Goal: Task Accomplishment & Management: Use online tool/utility

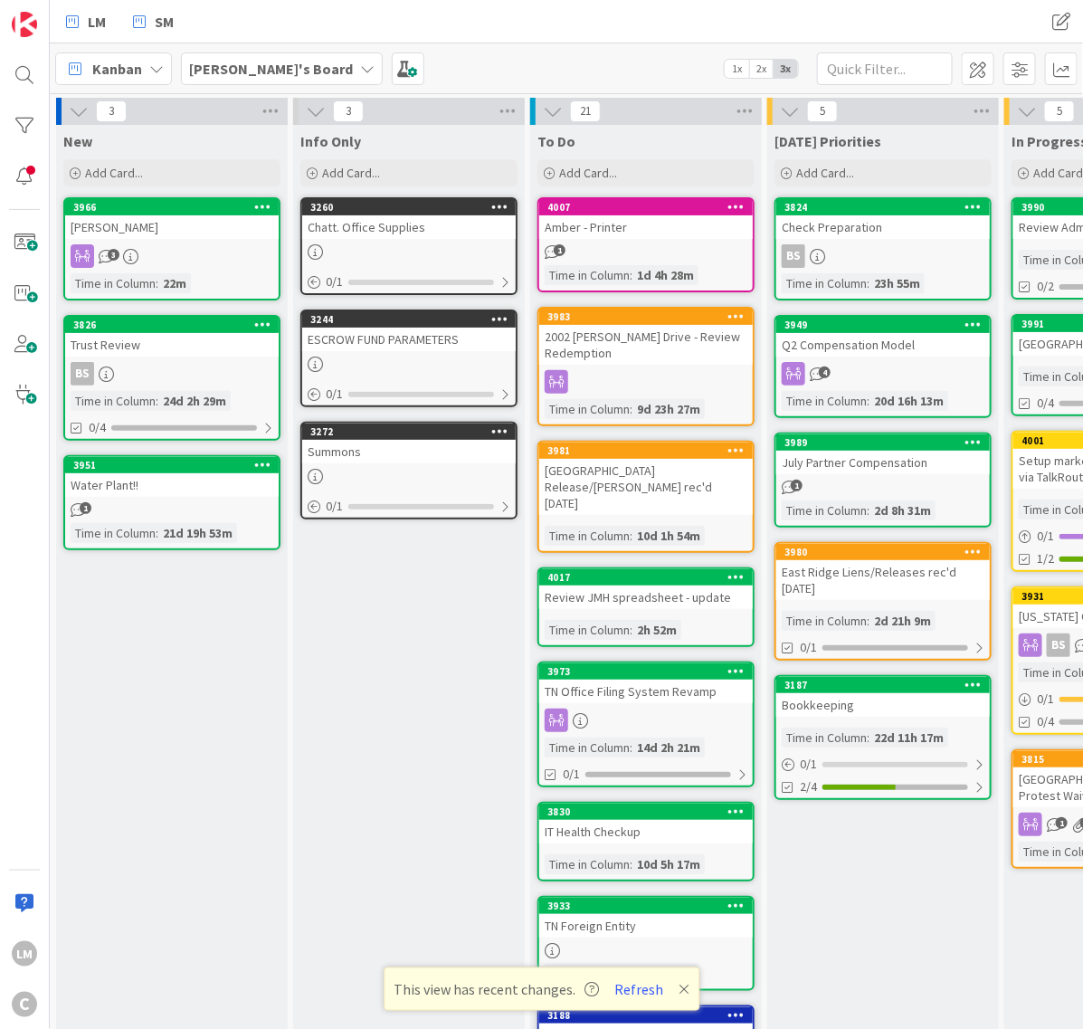
click at [222, 68] on b "[PERSON_NAME]'s Board" at bounding box center [271, 69] width 164 height 18
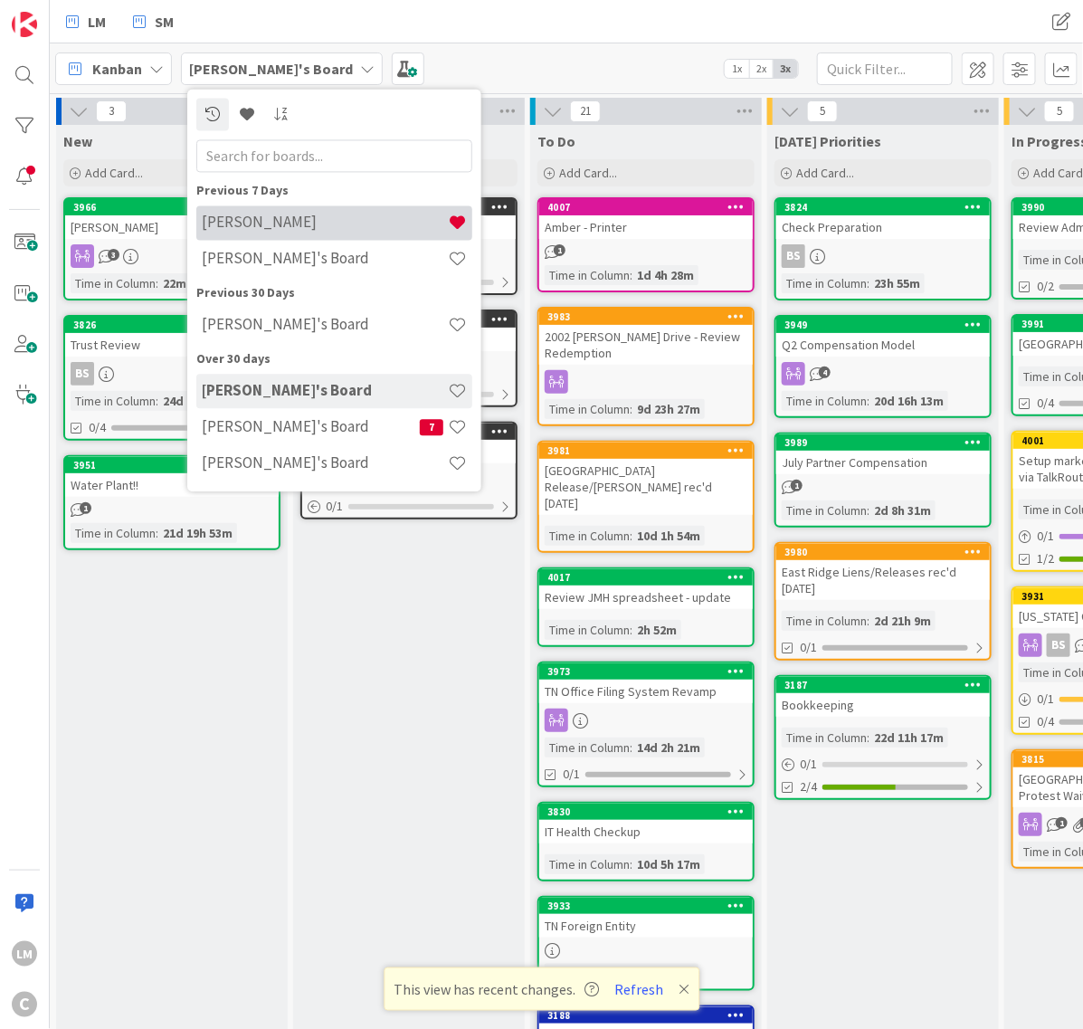
click at [259, 219] on h4 "[PERSON_NAME]" at bounding box center [325, 223] width 246 height 18
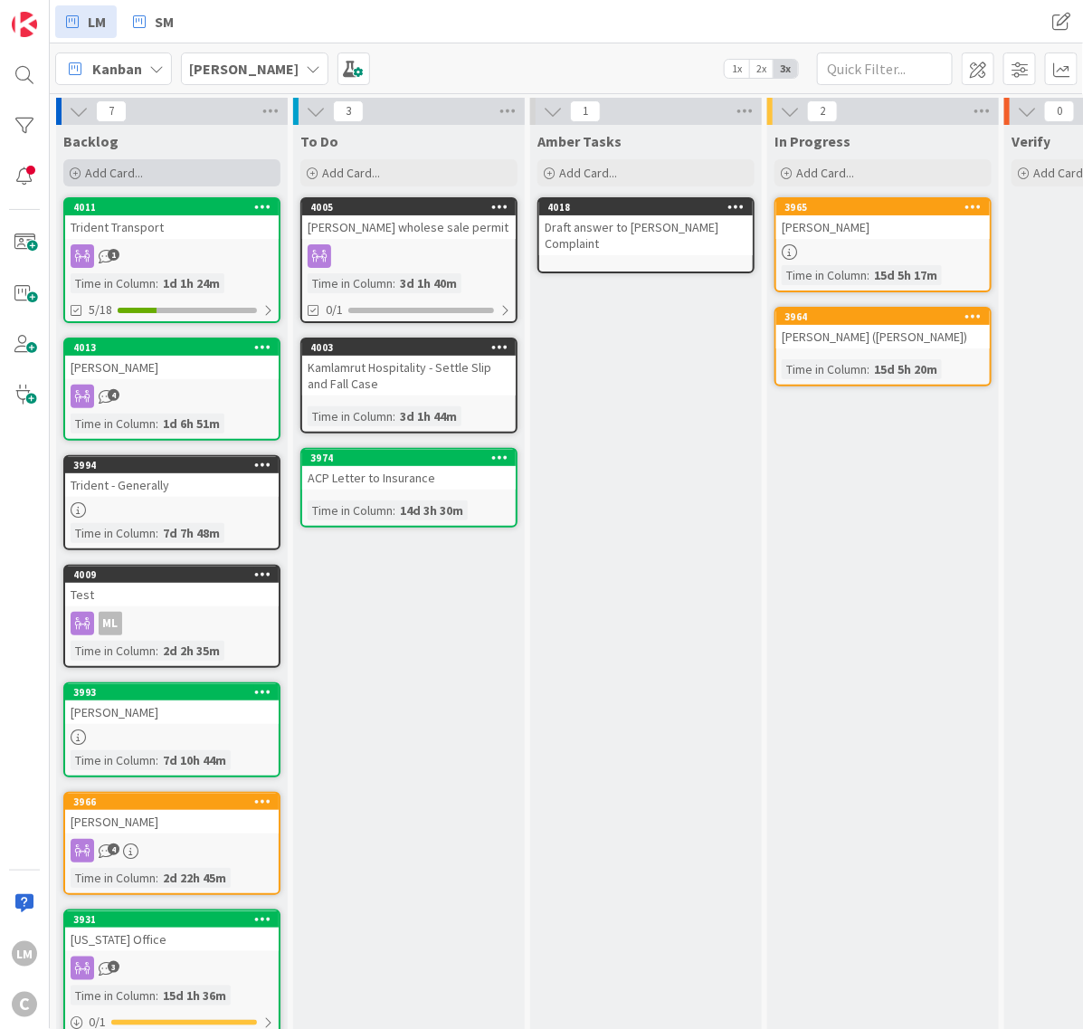
click at [156, 164] on div "Add Card..." at bounding box center [171, 172] width 217 height 27
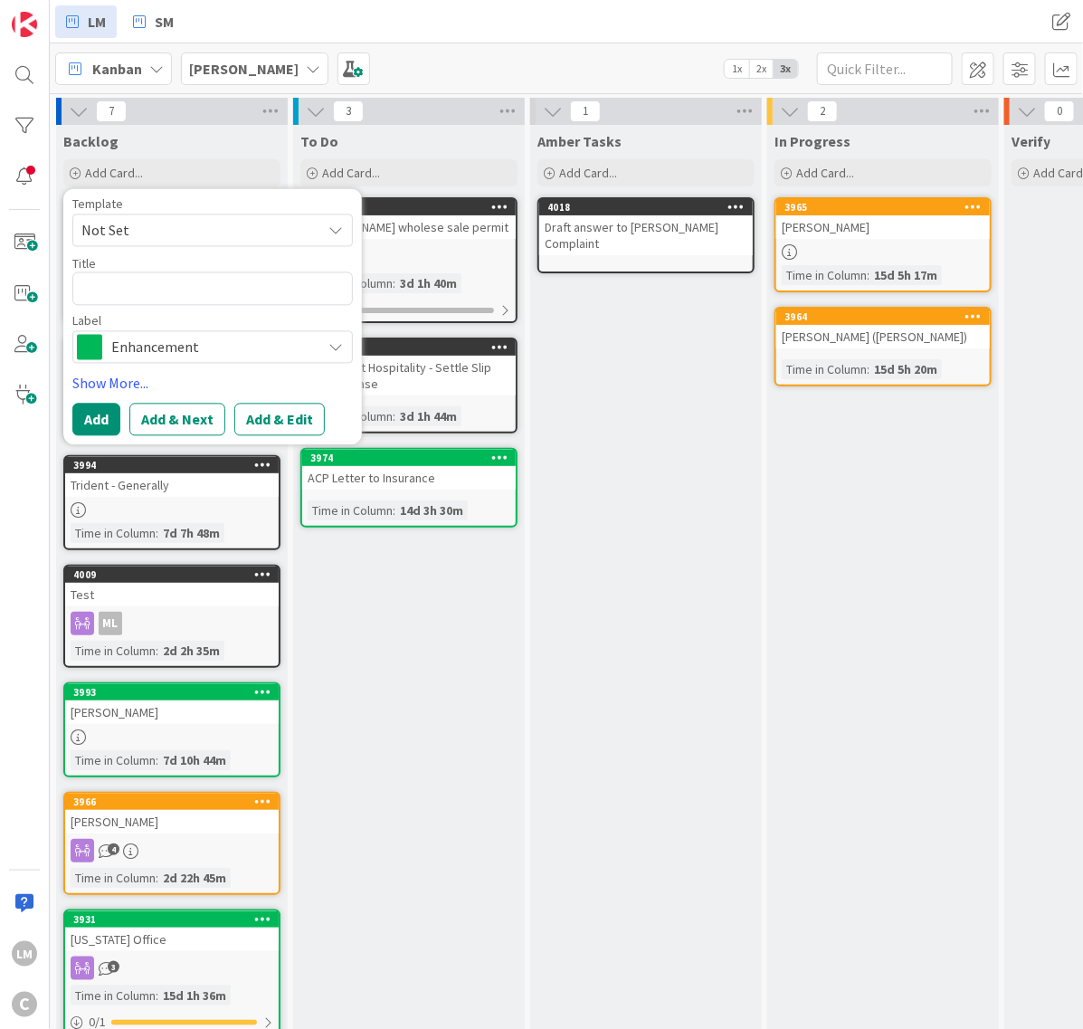
type textarea "x"
type textarea "W"
type textarea "x"
type textarea "Wa"
type textarea "x"
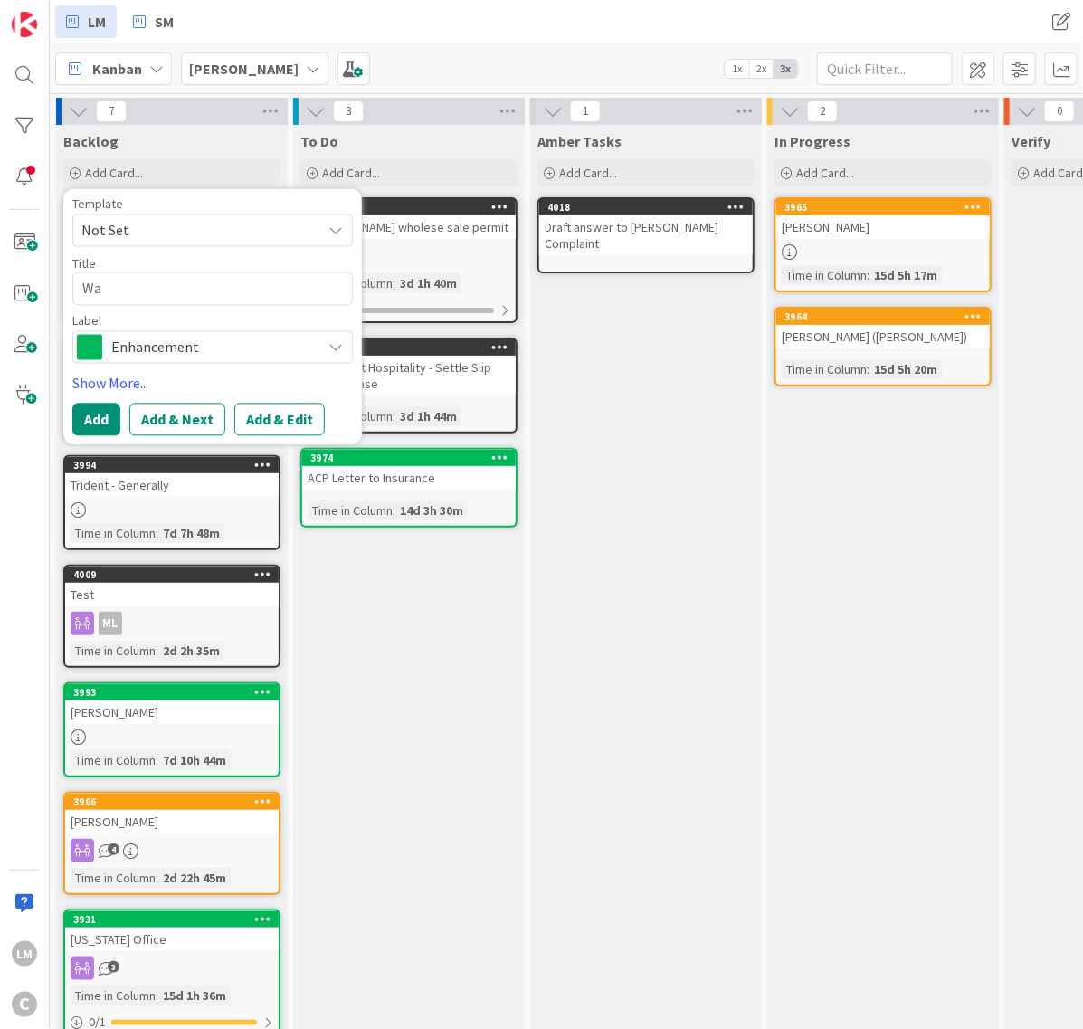
type textarea "Wal"
type textarea "x"
type textarea "[PERSON_NAME]"
type textarea "x"
type textarea "Walte"
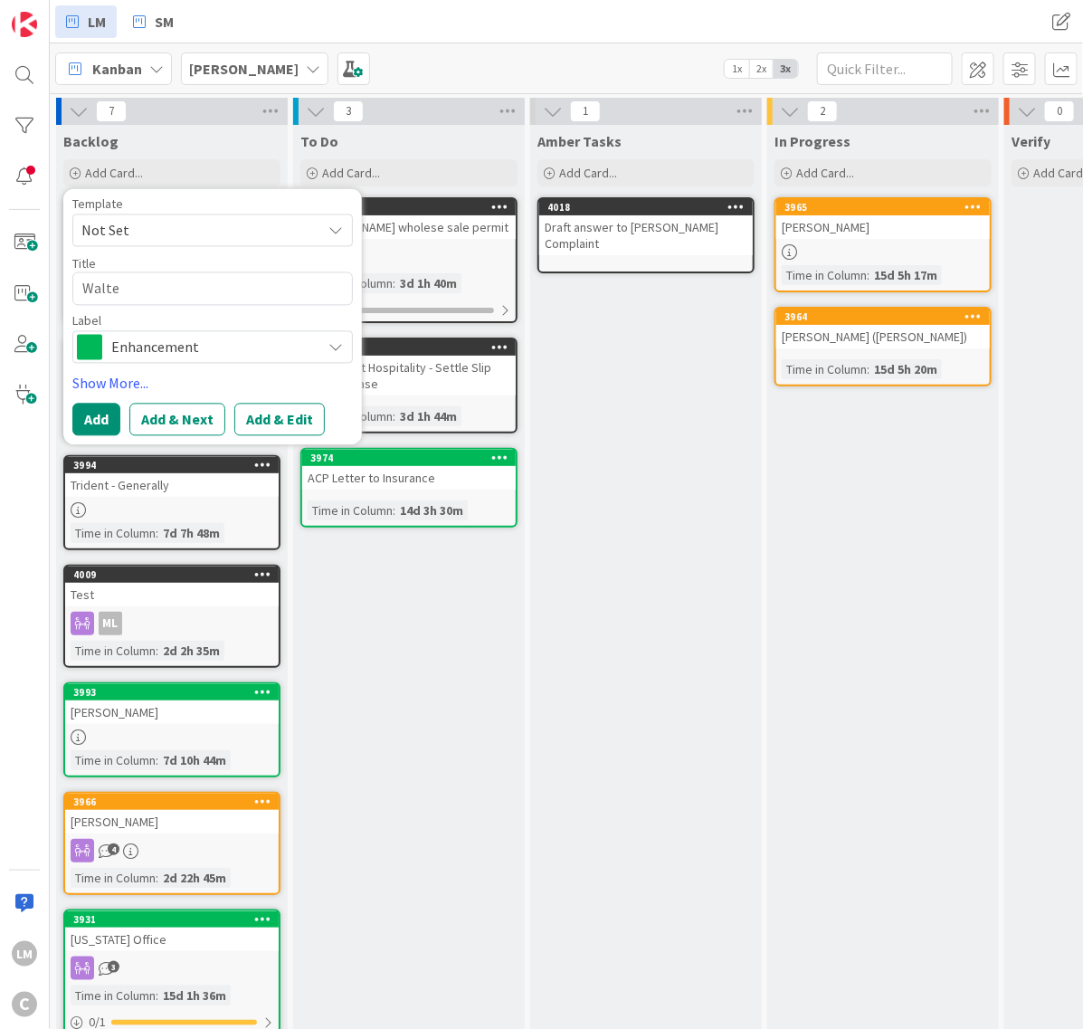
type textarea "x"
type textarea "[PERSON_NAME]"
type textarea "x"
type textarea "[PERSON_NAME]"
type textarea "x"
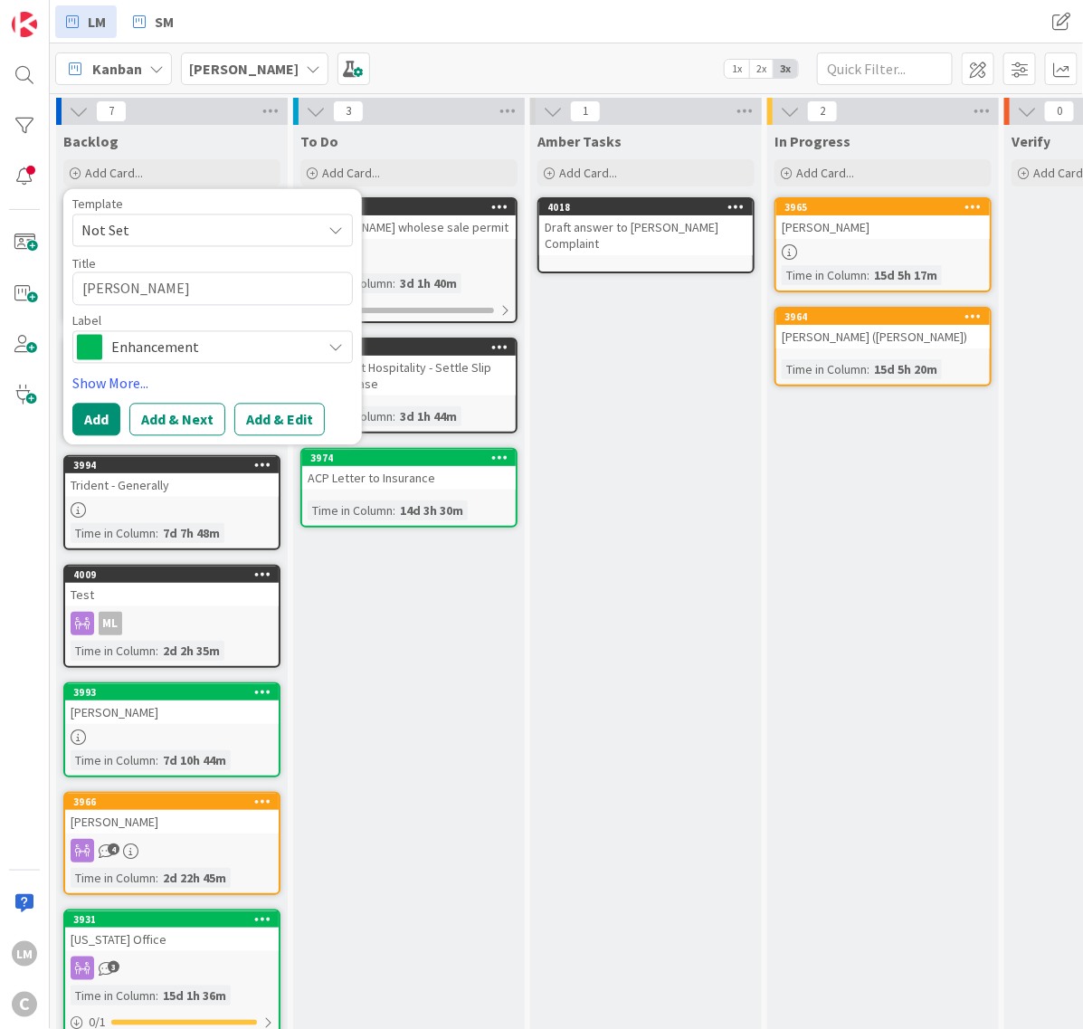
type textarea "[PERSON_NAME]"
type textarea "x"
type textarea "[PERSON_NAME]"
type textarea "x"
type textarea "[PERSON_NAME]"
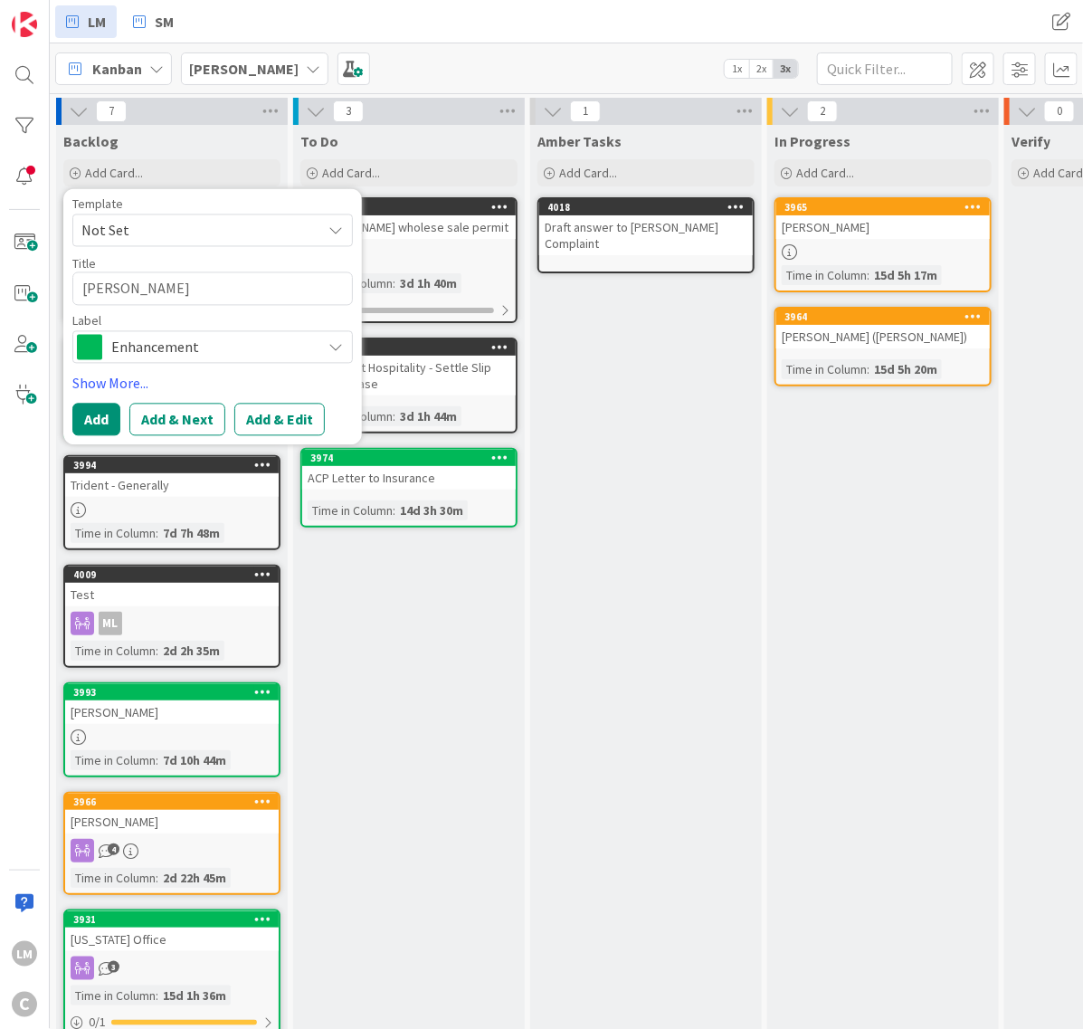
type textarea "x"
type textarea "[PERSON_NAME]"
type textarea "x"
type textarea "[PERSON_NAME]"
type textarea "x"
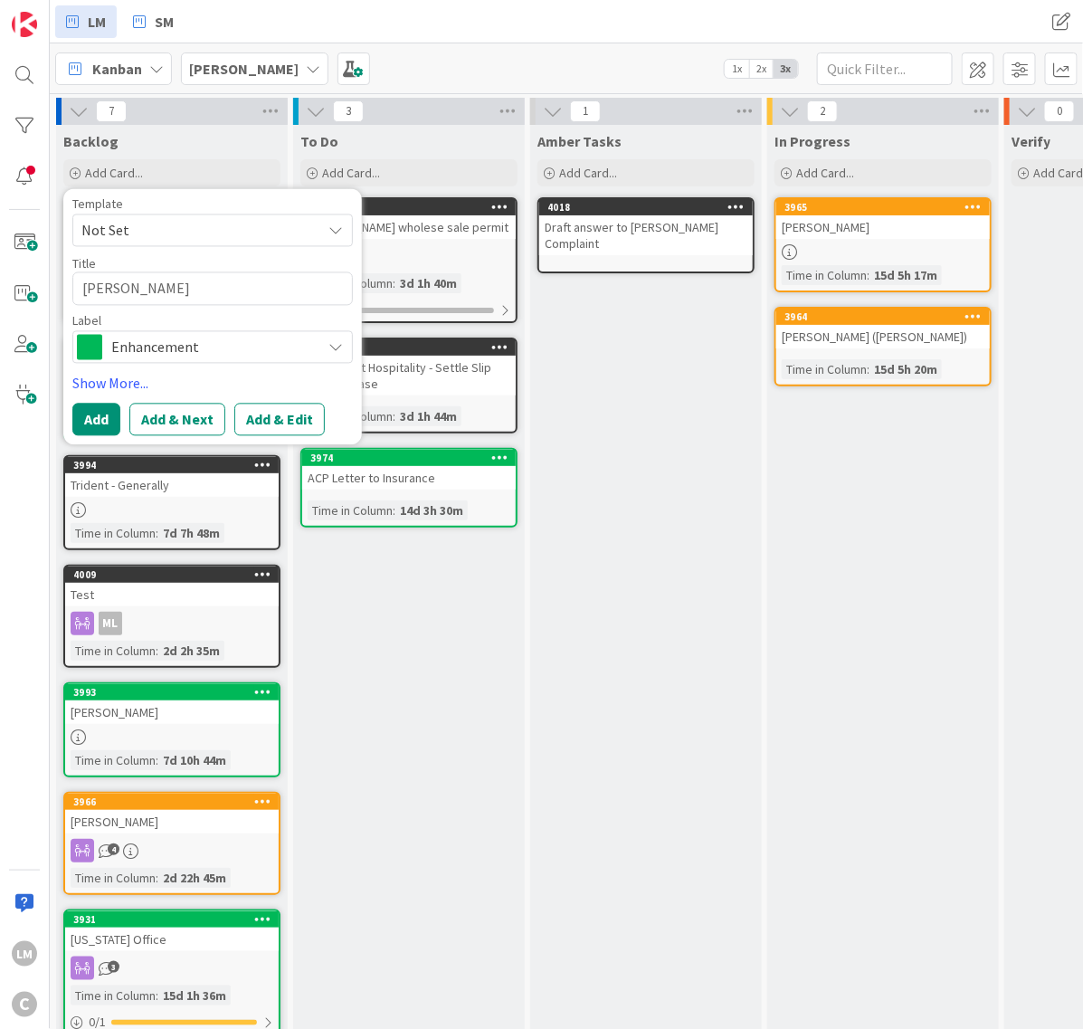
type textarea "[PERSON_NAME]"
type textarea "x"
type textarea "[PERSON_NAME] -"
type textarea "x"
type textarea "[PERSON_NAME] -"
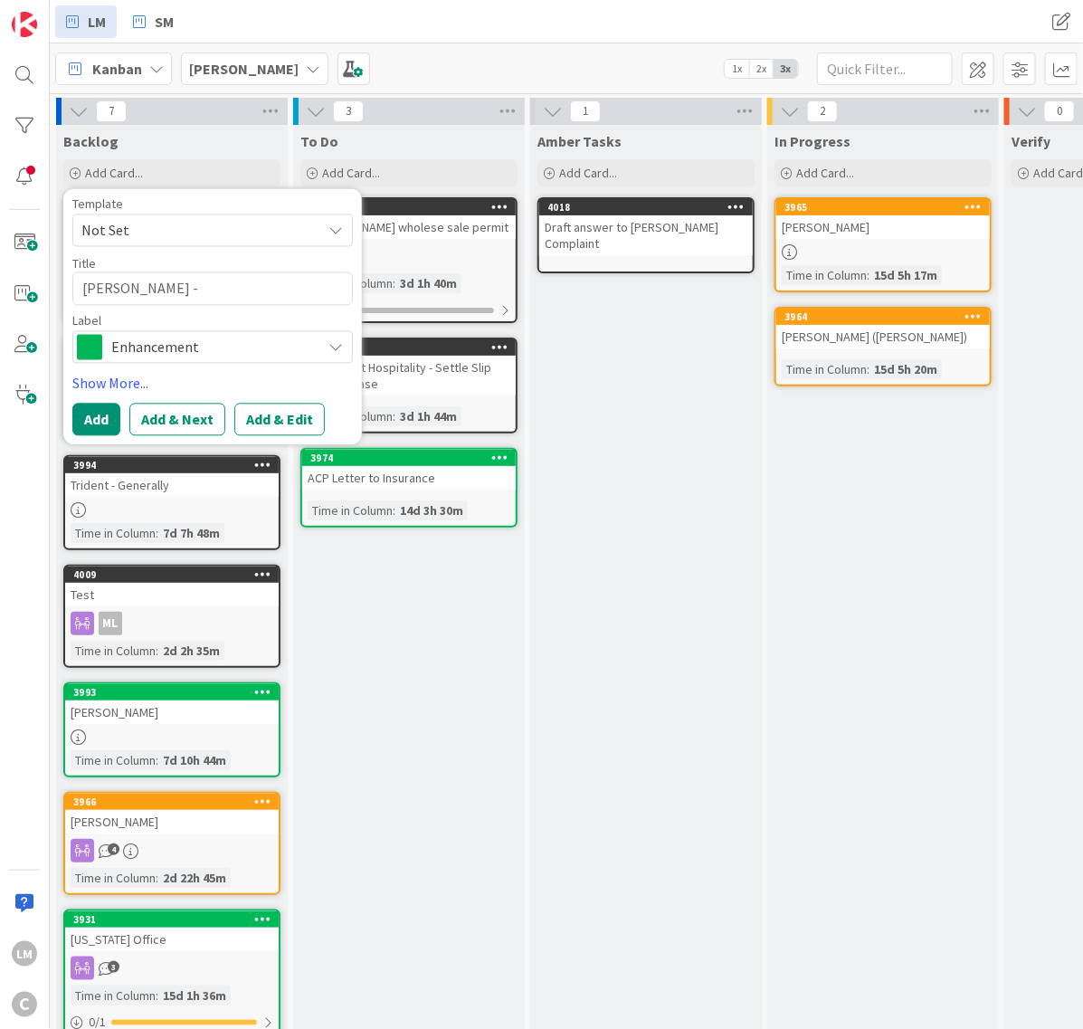
type textarea "x"
type textarea "[PERSON_NAME] - p"
type textarea "x"
type textarea "[PERSON_NAME] - po"
type textarea "x"
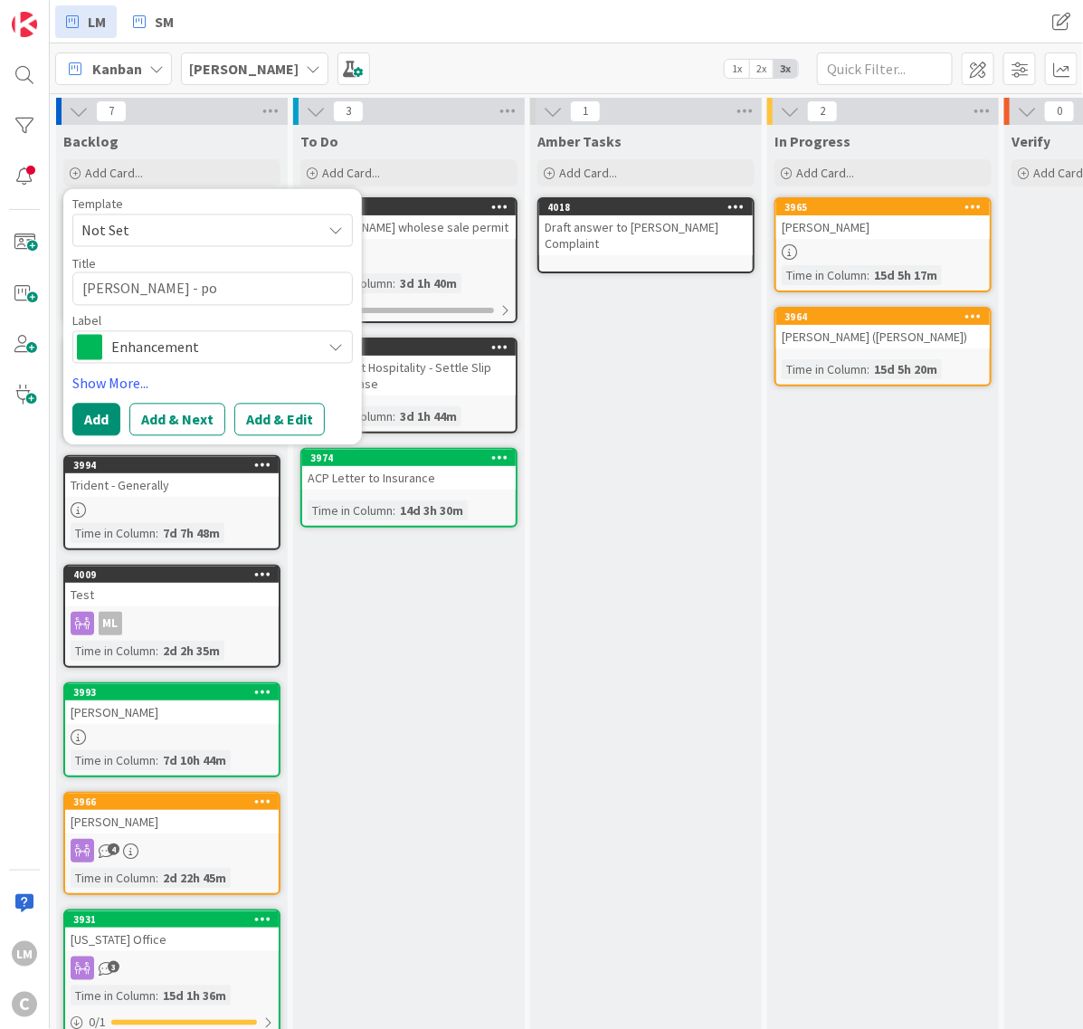
type textarea "[PERSON_NAME] - pot"
type textarea "x"
type textarea "[PERSON_NAME]"
type textarea "x"
type textarea "[PERSON_NAME] - poten"
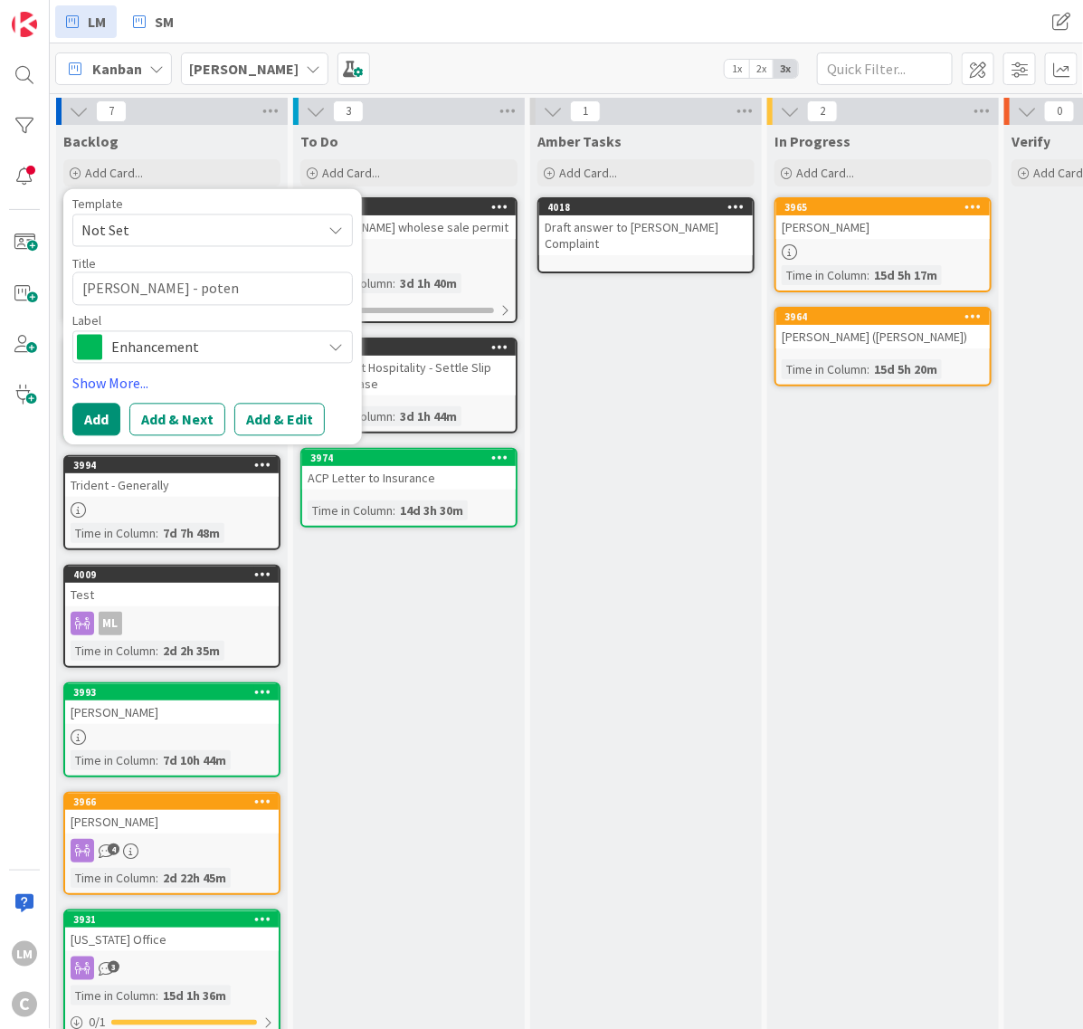
type textarea "x"
type textarea "[PERSON_NAME] - potent"
type textarea "x"
type textarea "[PERSON_NAME] - poten"
type textarea "x"
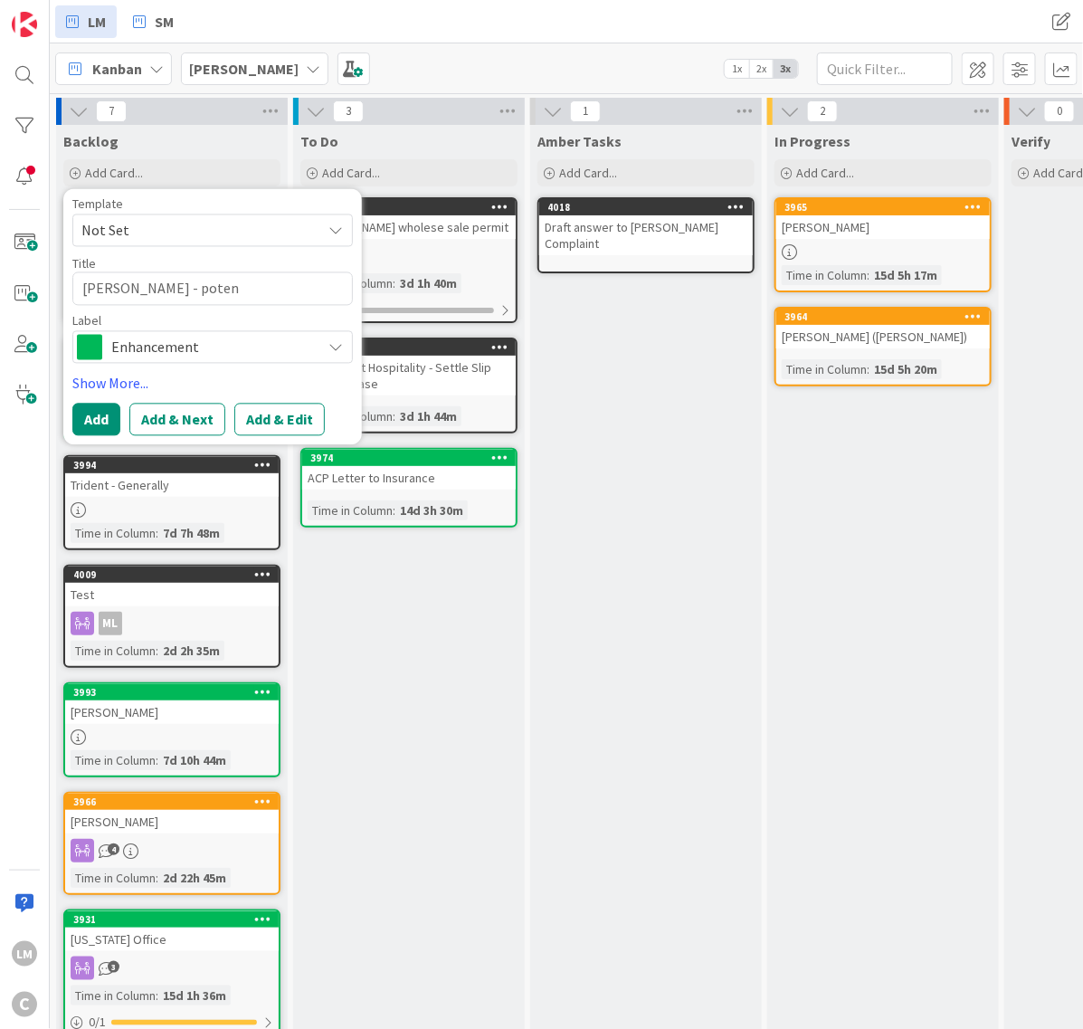
type textarea "[PERSON_NAME]"
type textarea "x"
type textarea "[PERSON_NAME] - pot"
type textarea "x"
type textarea "[PERSON_NAME] - po"
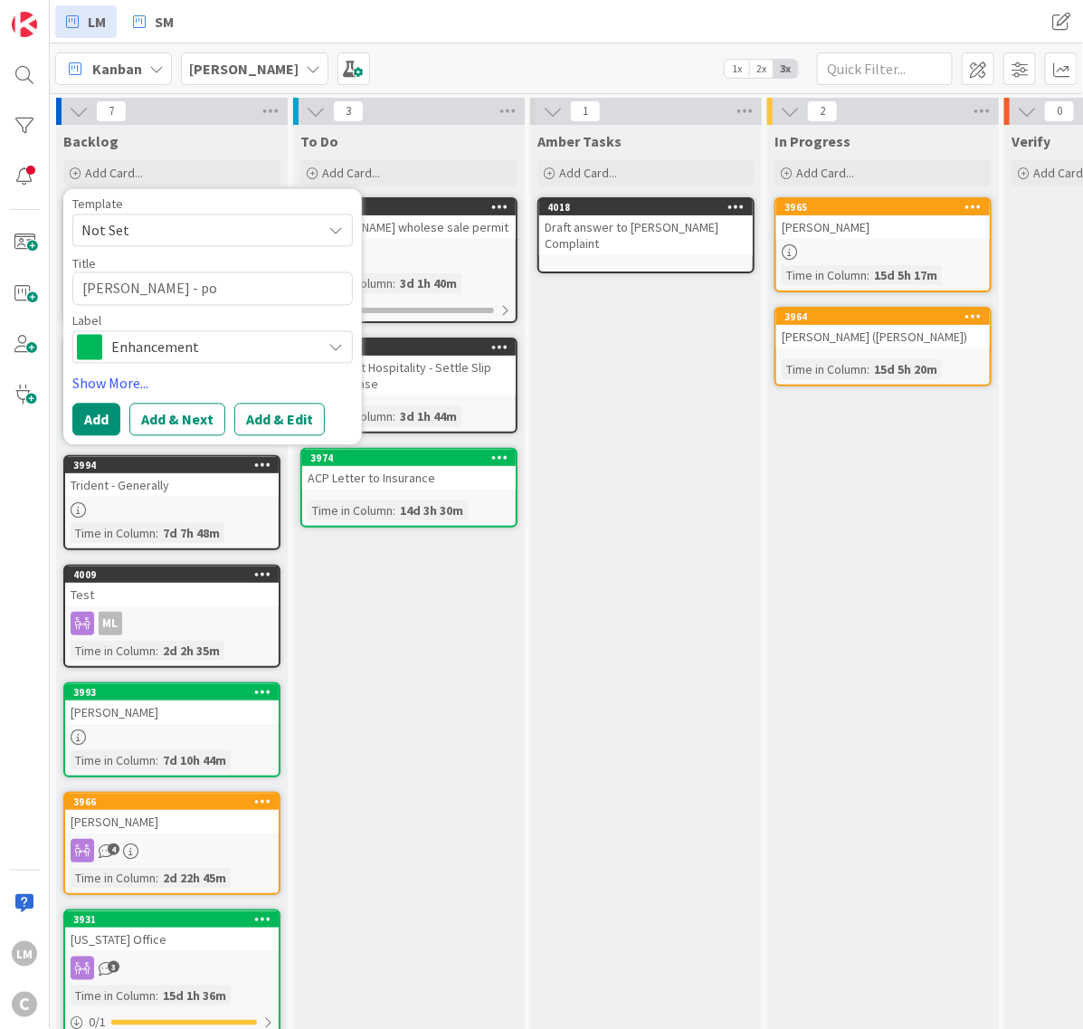
type textarea "x"
type textarea "[PERSON_NAME] - p"
type textarea "x"
type textarea "[PERSON_NAME] -"
type textarea "x"
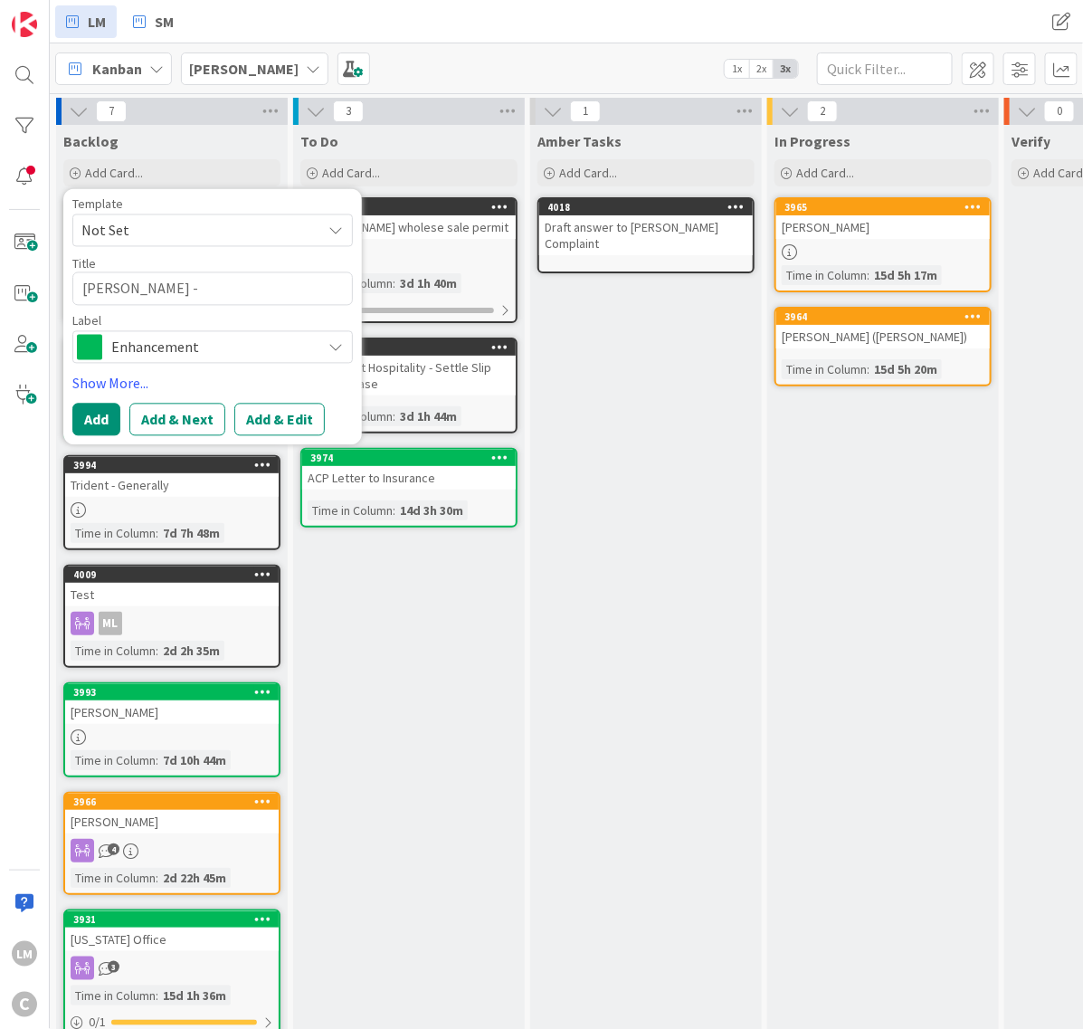
type textarea "[PERSON_NAME] - u"
type textarea "x"
type textarea "[PERSON_NAME] - up"
type textarea "x"
type textarea "[PERSON_NAME] - upd"
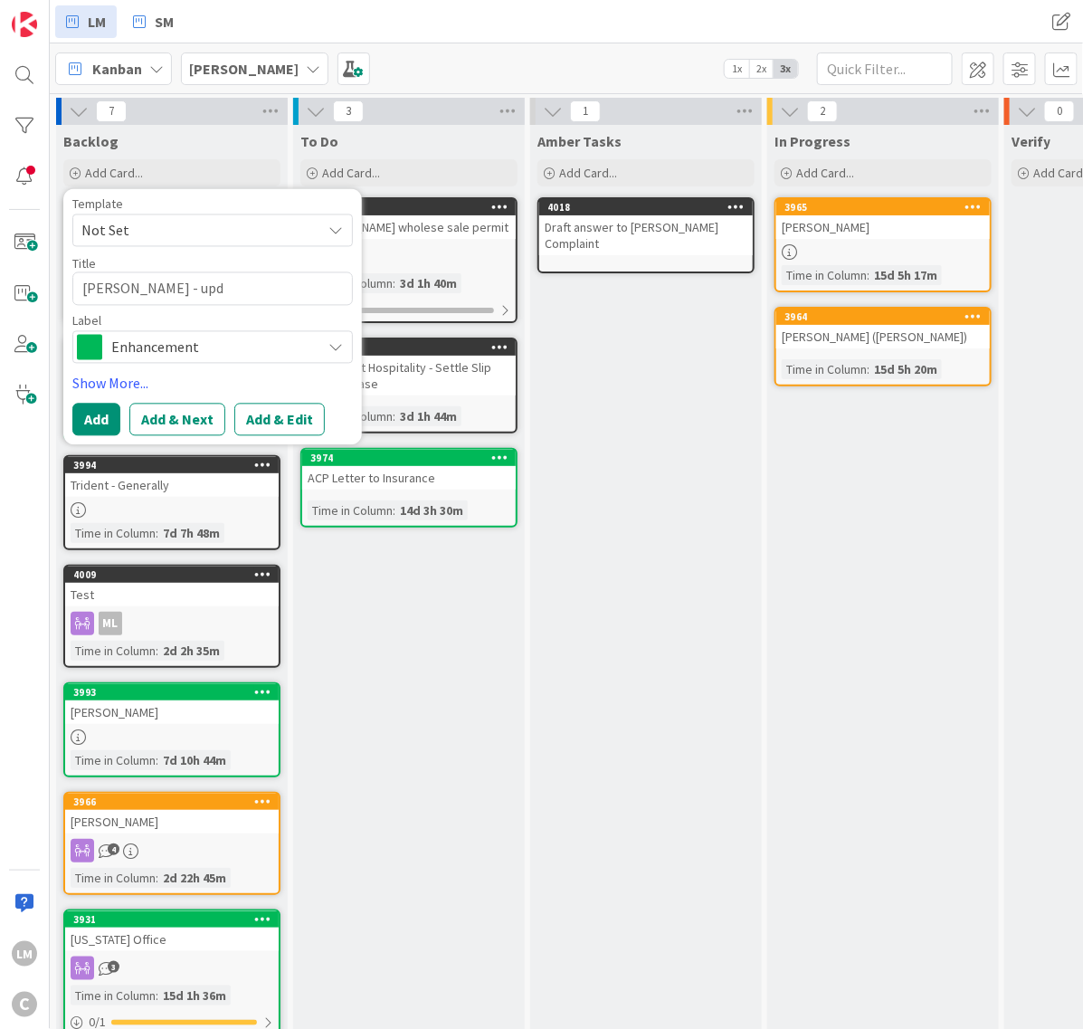
type textarea "x"
type textarea "[PERSON_NAME] - upda"
type textarea "x"
type textarea "[PERSON_NAME] - updat"
type textarea "x"
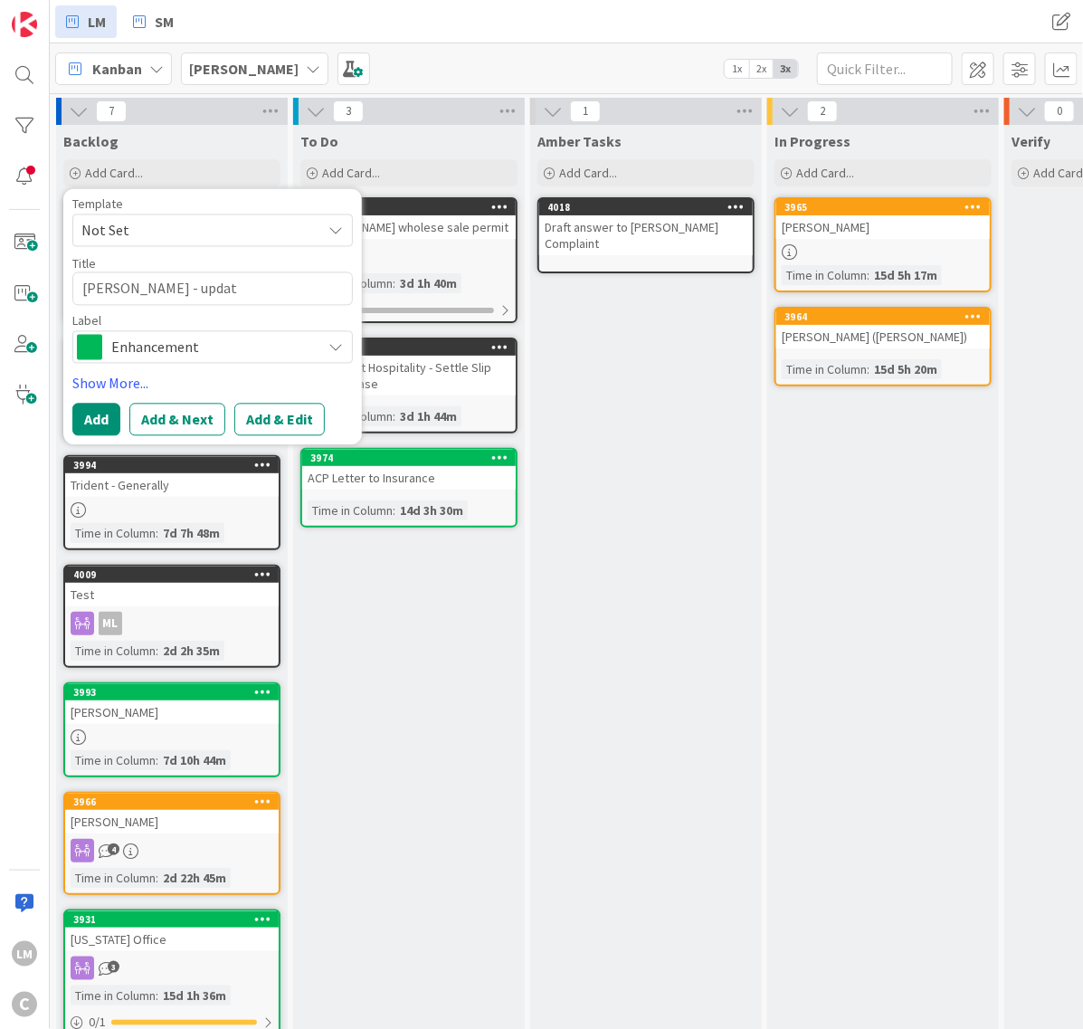
type textarea "[PERSON_NAME] - update"
type textarea "x"
type textarea "[PERSON_NAME] - update"
type textarea "x"
type textarea "[PERSON_NAME] - update f"
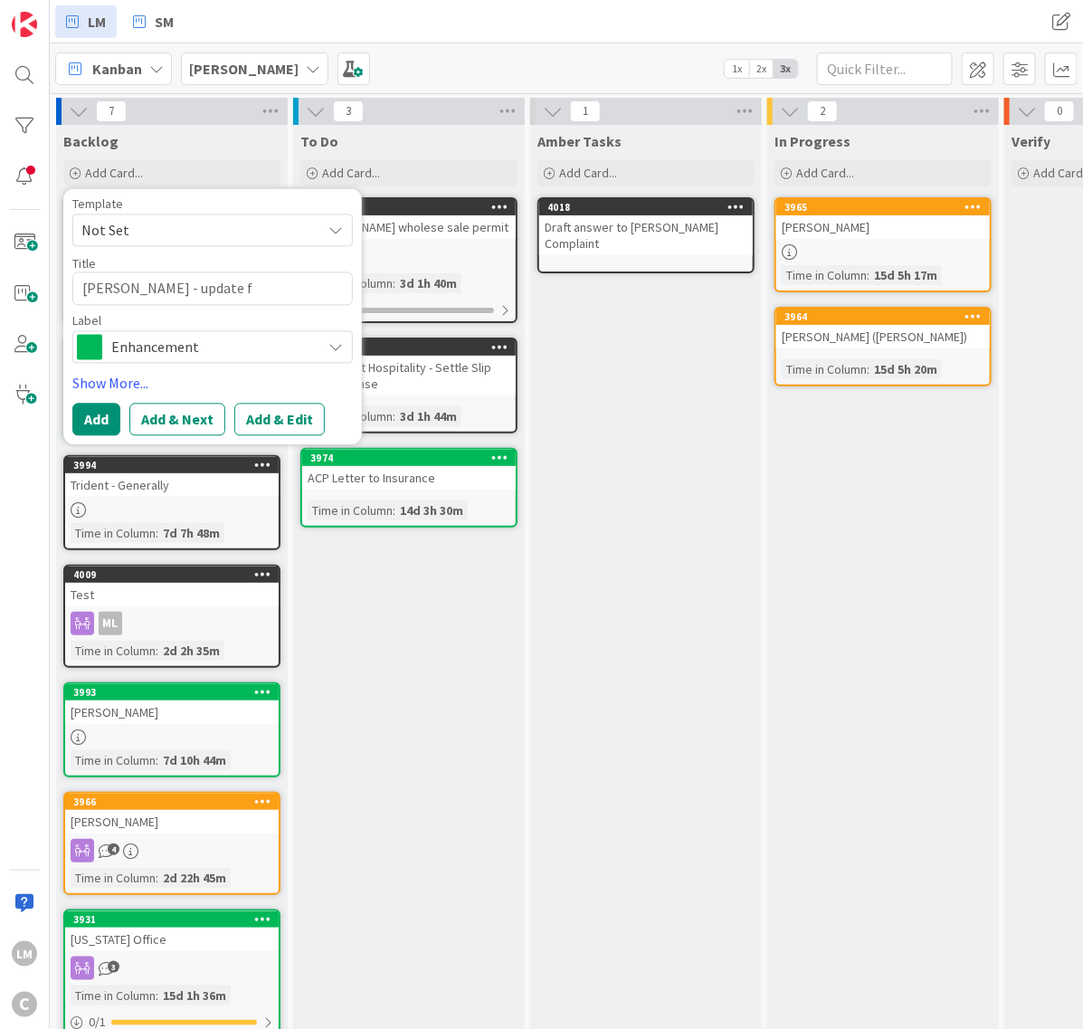
type textarea "x"
type textarea "[PERSON_NAME] - update fam"
type textarea "x"
type textarea "[PERSON_NAME] - update fami"
type textarea "x"
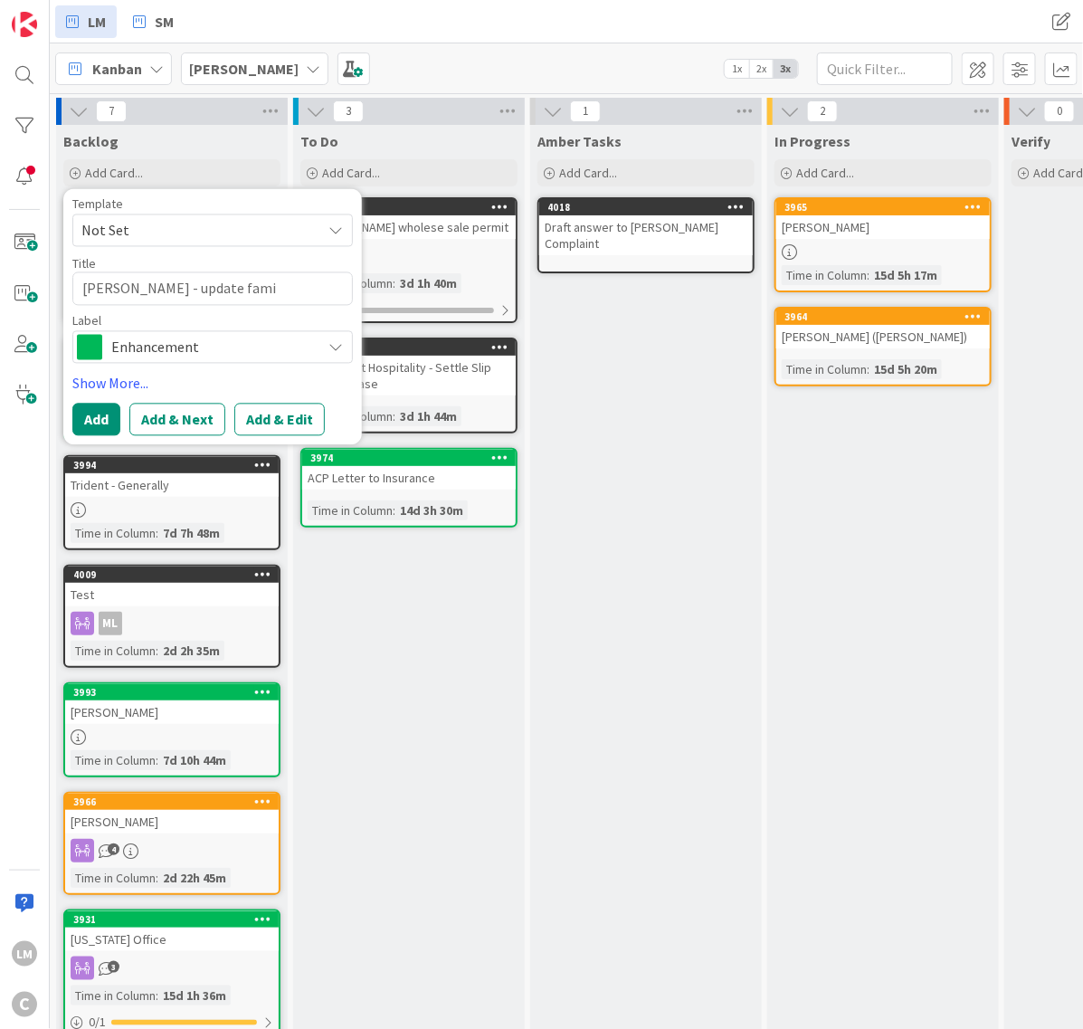
type textarea "[PERSON_NAME] - update famil"
type textarea "x"
type textarea "[PERSON_NAME] - update family"
type textarea "x"
type textarea "[PERSON_NAME] - update family"
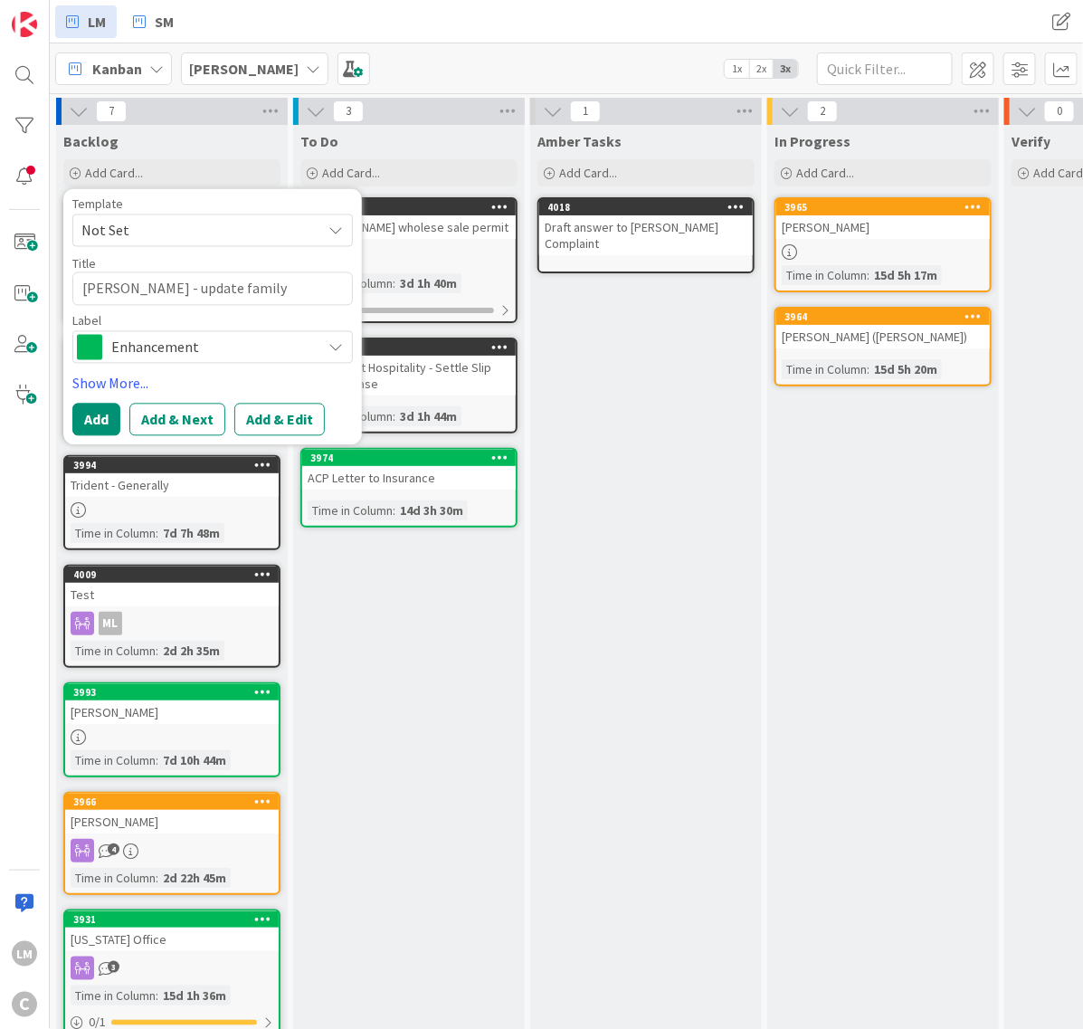
type textarea "x"
type textarea "[PERSON_NAME] - update family t"
type textarea "x"
type textarea "[PERSON_NAME] - update family tr"
type textarea "x"
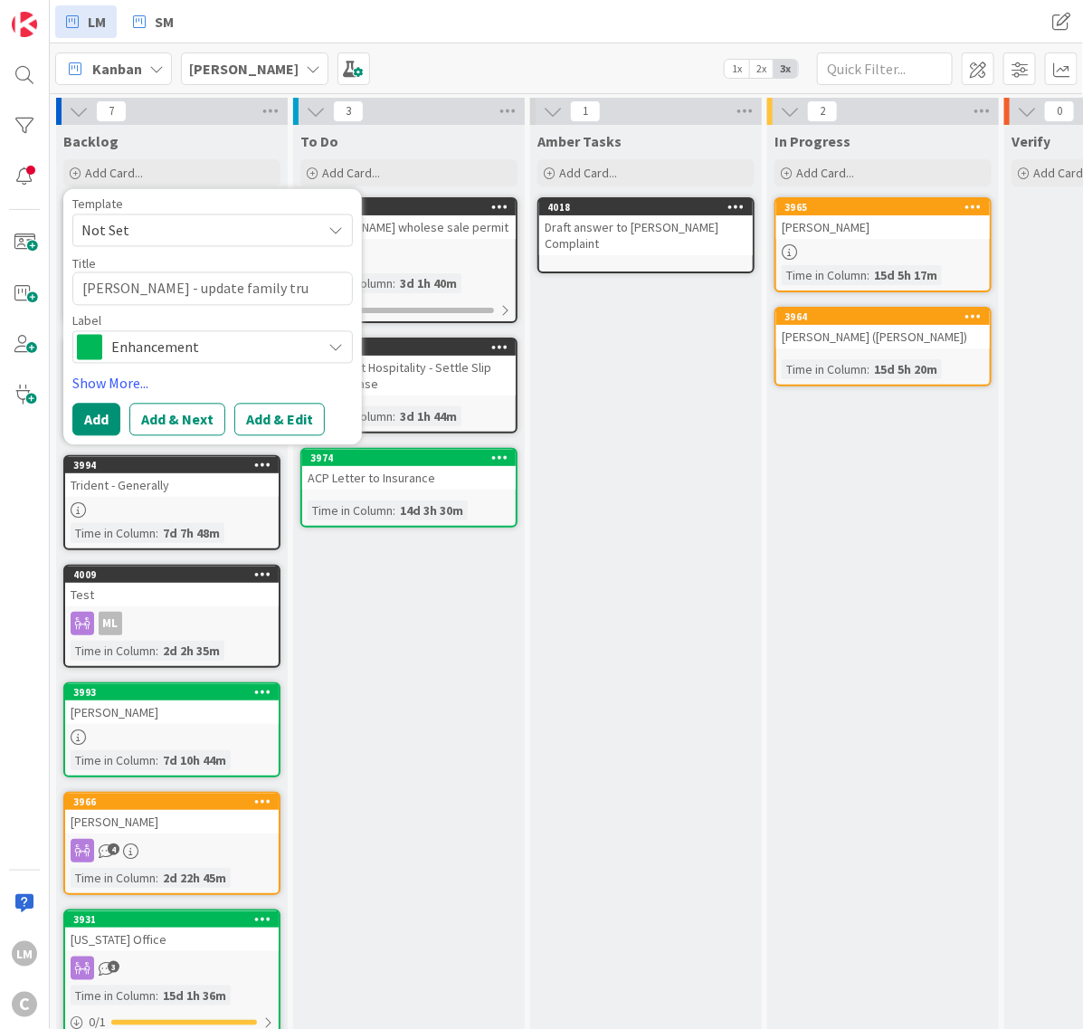
type textarea "[PERSON_NAME] - update family trus"
type textarea "x"
type textarea "[PERSON_NAME] - update family trust"
click at [102, 405] on button "Add" at bounding box center [96, 419] width 48 height 33
